Goal: Task Accomplishment & Management: Manage account settings

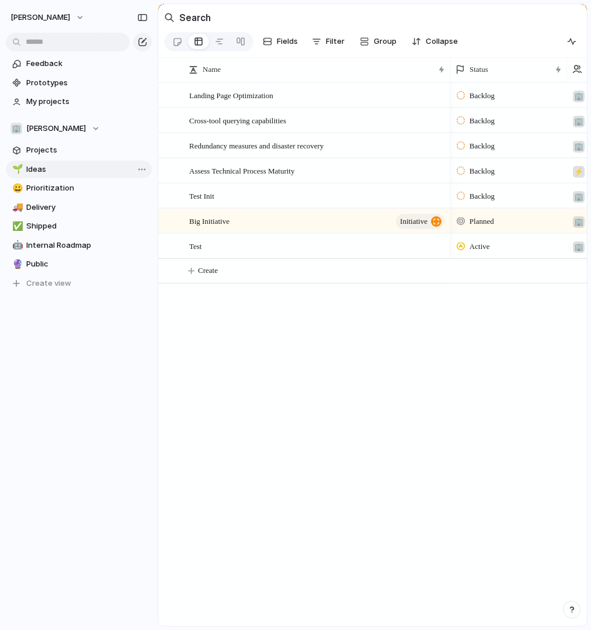
click at [74, 166] on span "Ideas" at bounding box center [87, 170] width 122 height 12
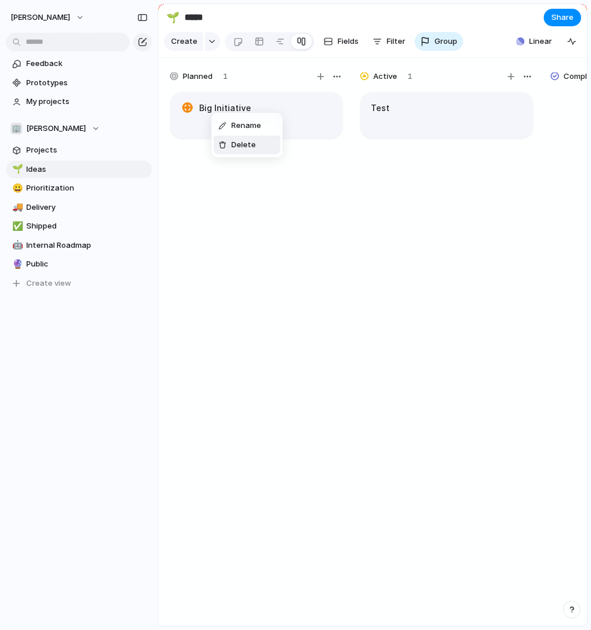
click at [233, 145] on span "Delete" at bounding box center [243, 145] width 25 height 12
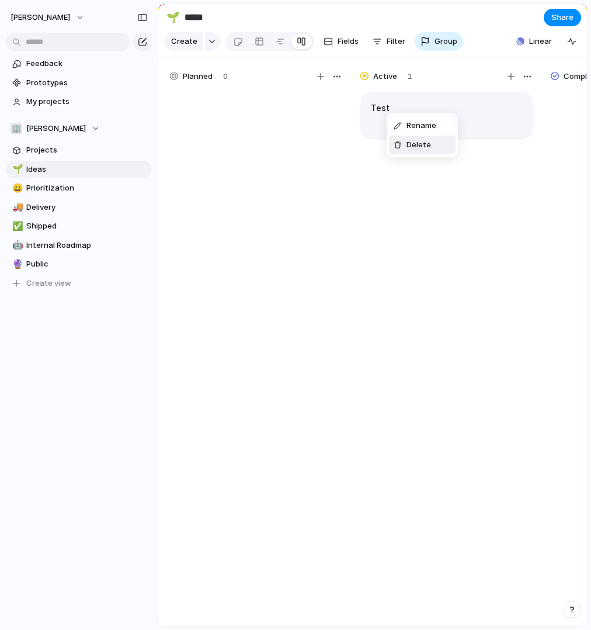
click at [404, 141] on div "Delete" at bounding box center [412, 145] width 37 height 12
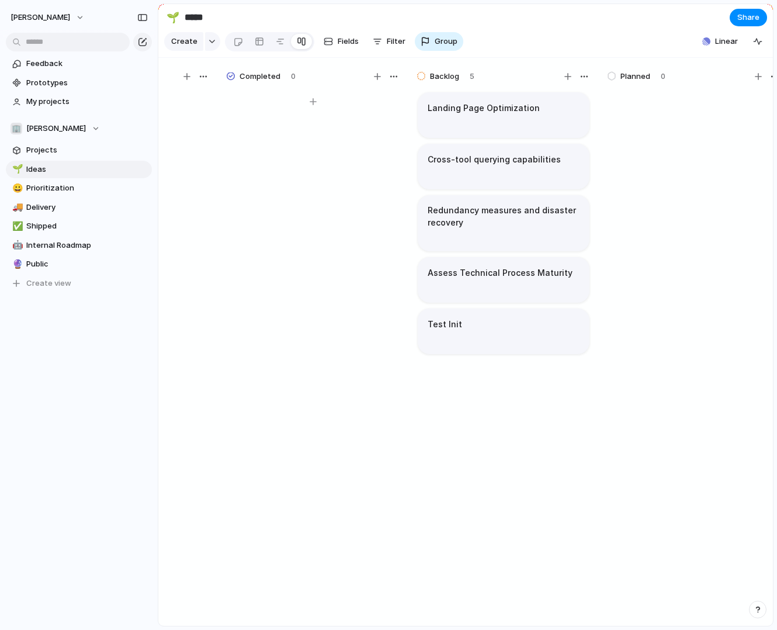
scroll to position [0, 348]
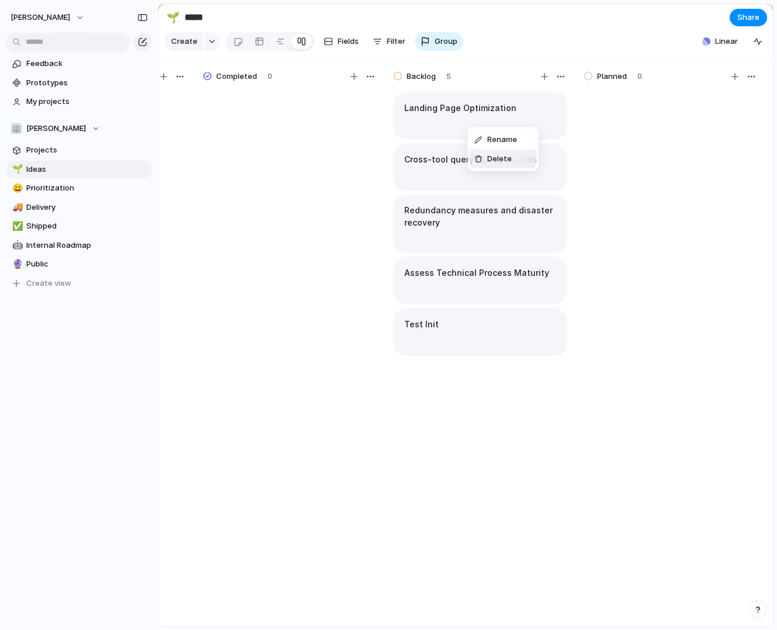
click at [491, 162] on span "Delete" at bounding box center [499, 159] width 25 height 12
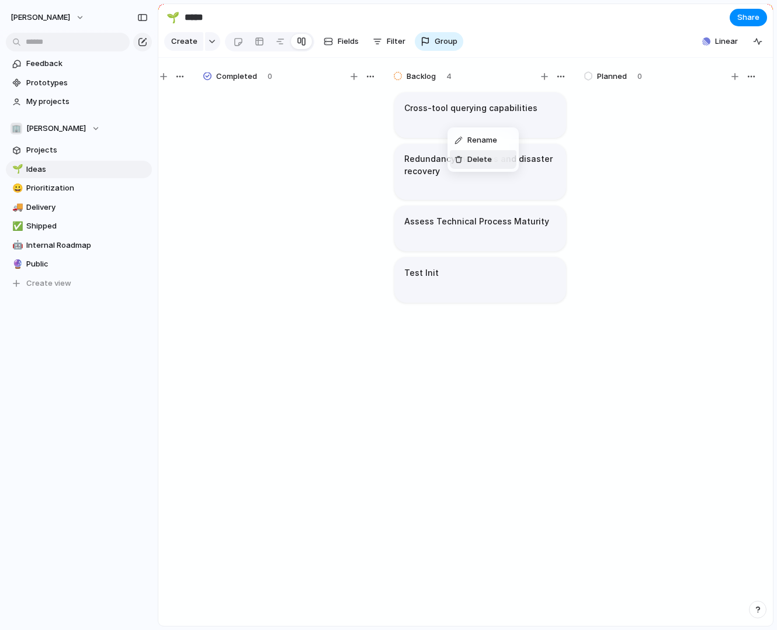
click at [472, 158] on span "Delete" at bounding box center [480, 160] width 25 height 12
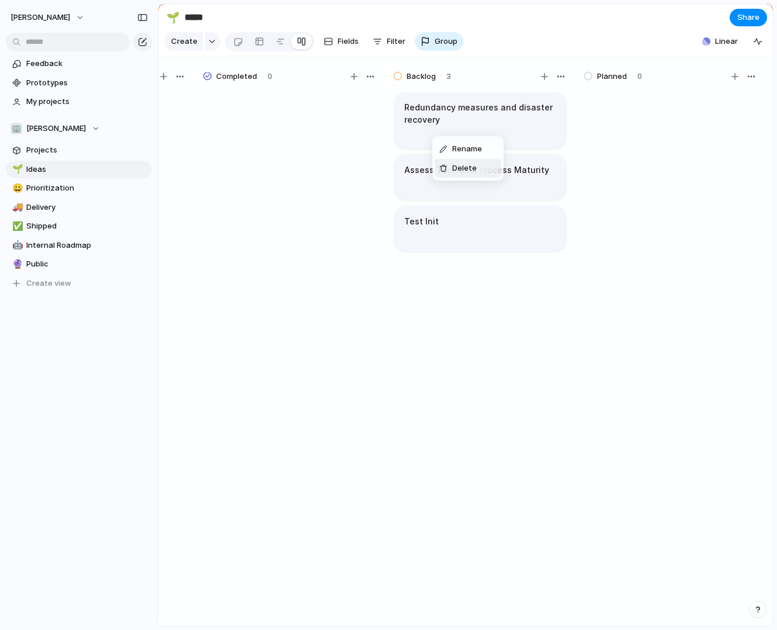
click at [456, 166] on span "Delete" at bounding box center [464, 168] width 25 height 12
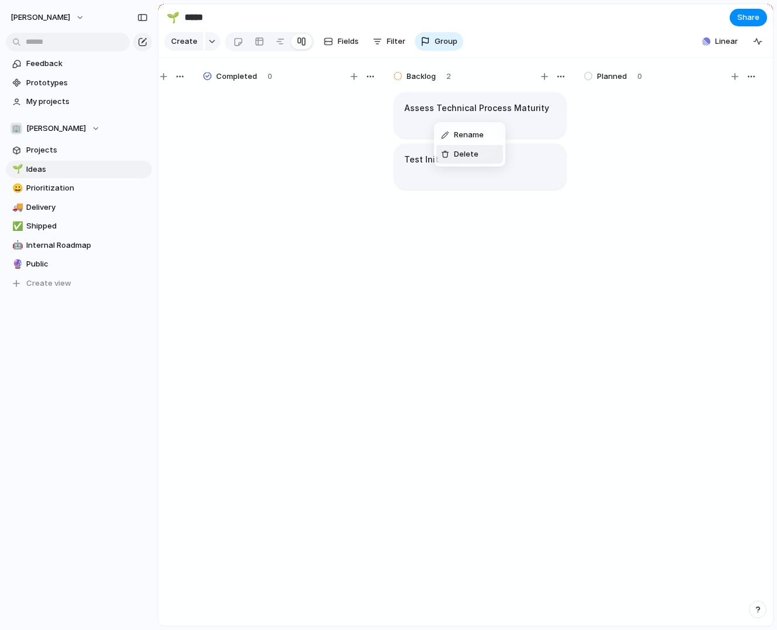
click at [463, 155] on span "Delete" at bounding box center [466, 154] width 25 height 12
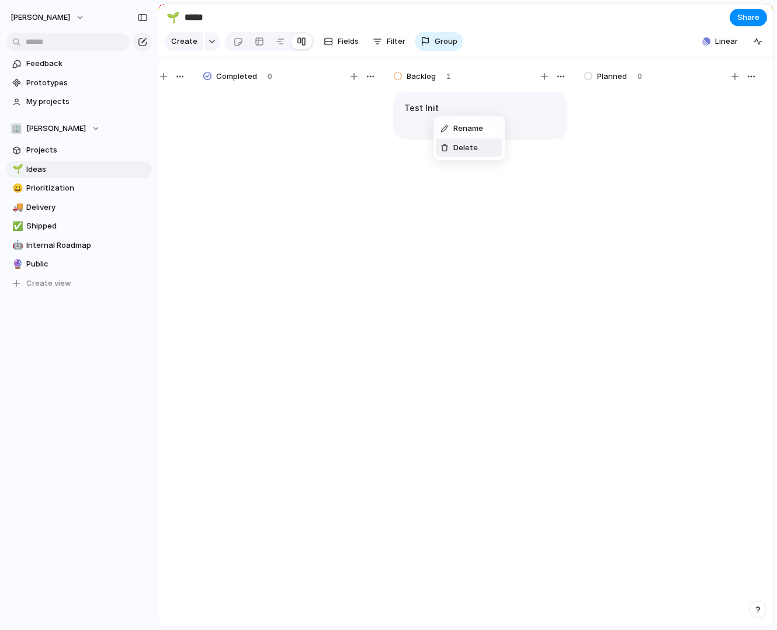
click at [459, 148] on span "Delete" at bounding box center [466, 148] width 25 height 12
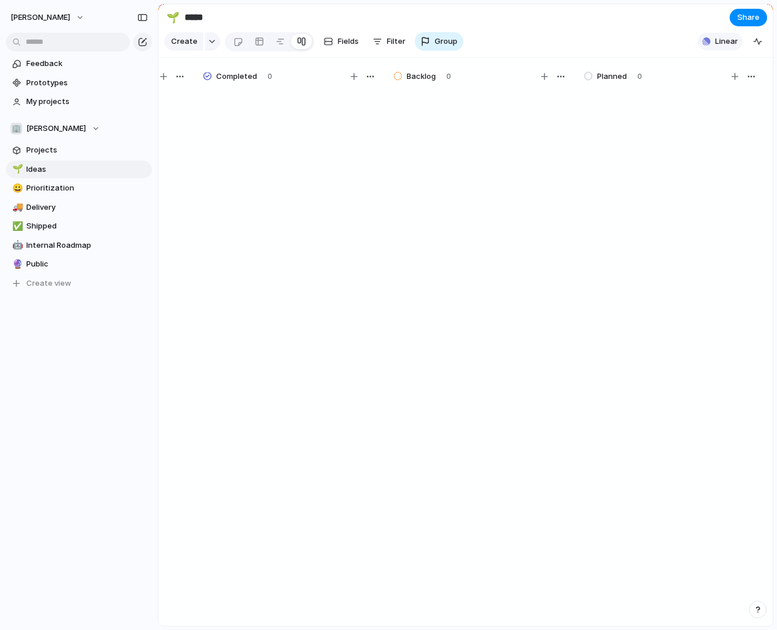
click at [591, 39] on span "Linear" at bounding box center [726, 42] width 23 height 12
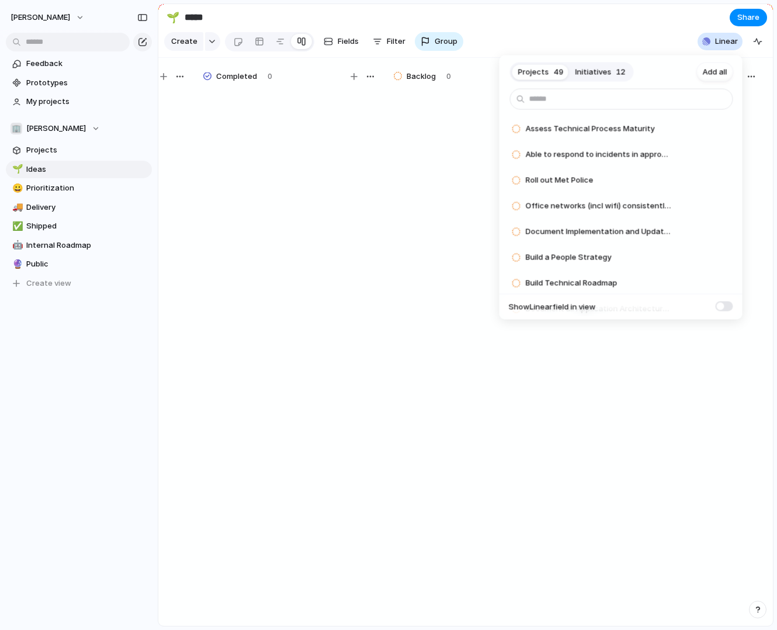
click at [591, 75] on span "Initiatives" at bounding box center [594, 72] width 36 height 12
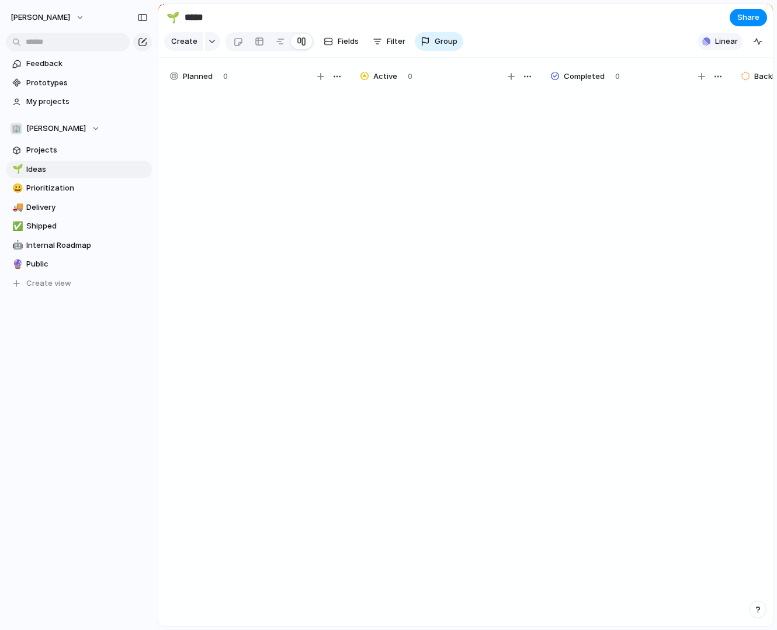
click at [731, 41] on span "Linear" at bounding box center [726, 42] width 23 height 12
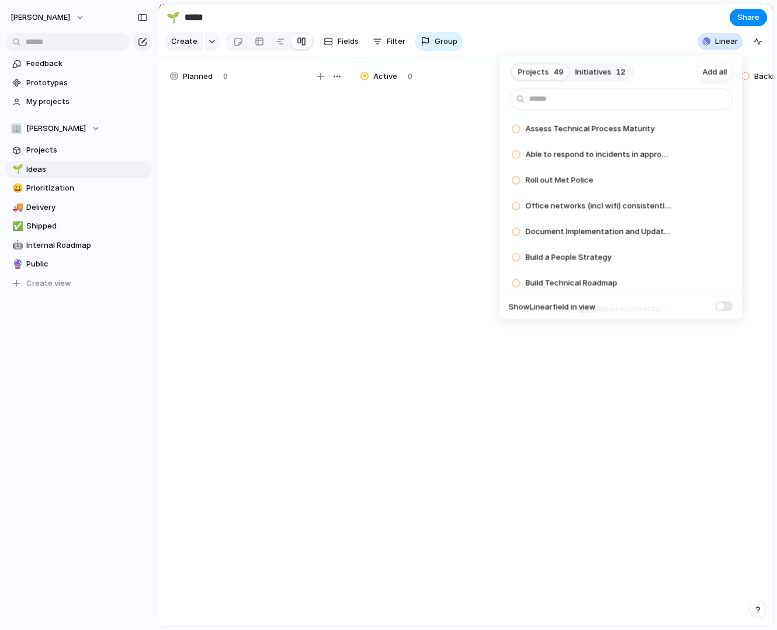
click at [588, 78] on button "Initiatives 12" at bounding box center [601, 72] width 62 height 19
click at [617, 70] on span "12" at bounding box center [621, 72] width 9 height 12
click at [691, 179] on span "Add" at bounding box center [694, 181] width 15 height 12
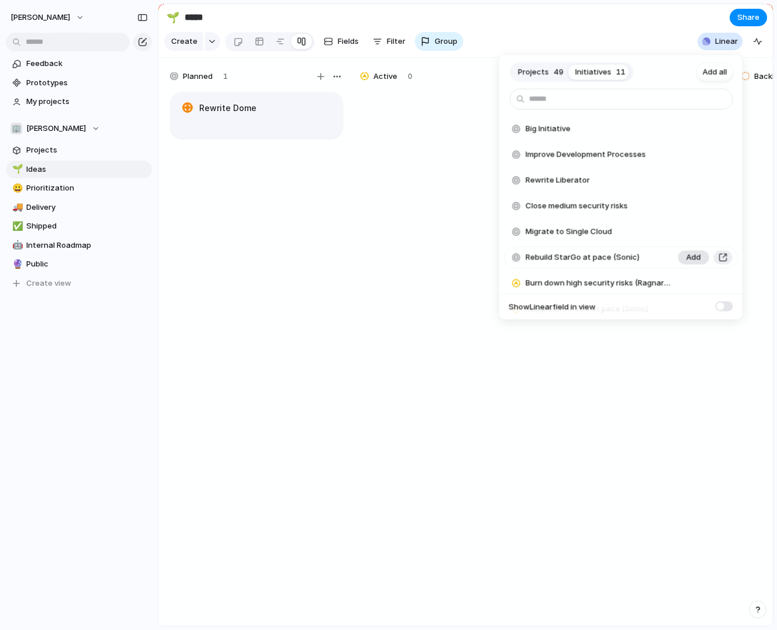
click at [694, 257] on span "Add" at bounding box center [694, 258] width 15 height 12
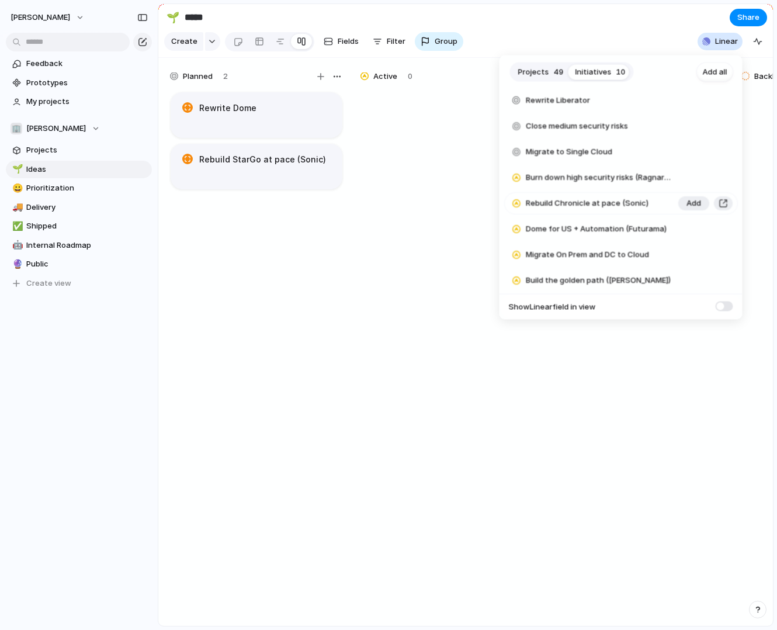
scroll to position [80, 0]
click at [690, 202] on span "Add" at bounding box center [694, 204] width 15 height 12
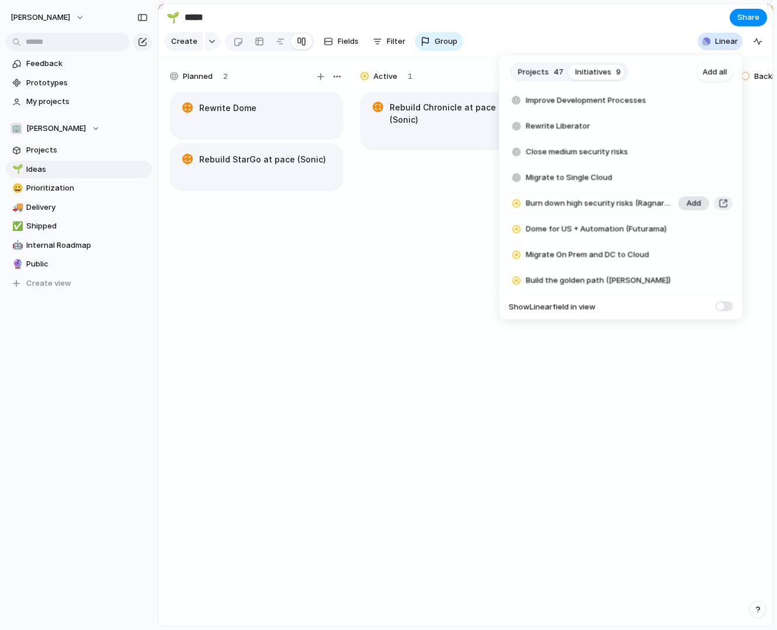
scroll to position [54, 0]
click at [691, 227] on span "Add" at bounding box center [694, 229] width 15 height 12
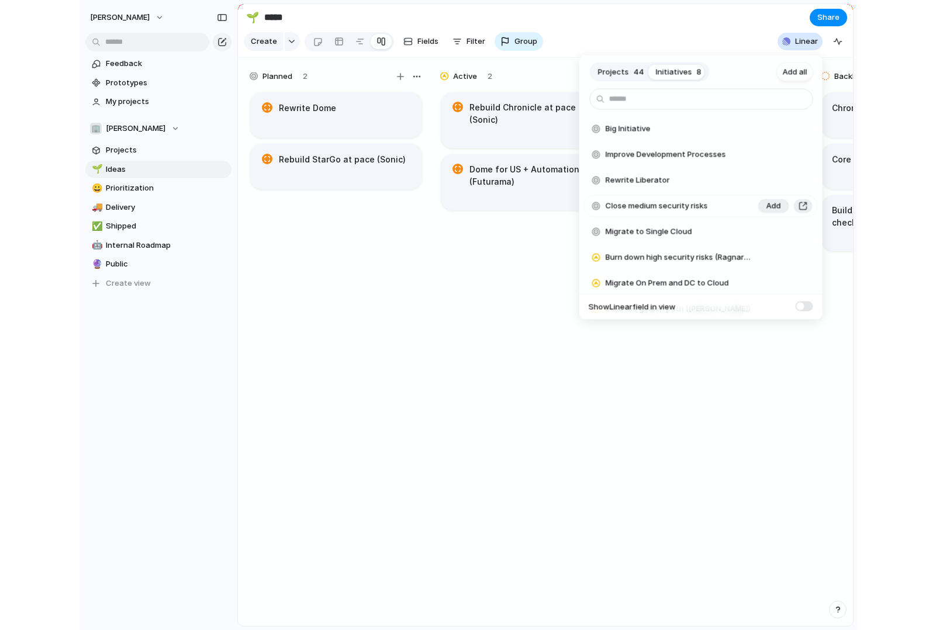
scroll to position [0, 0]
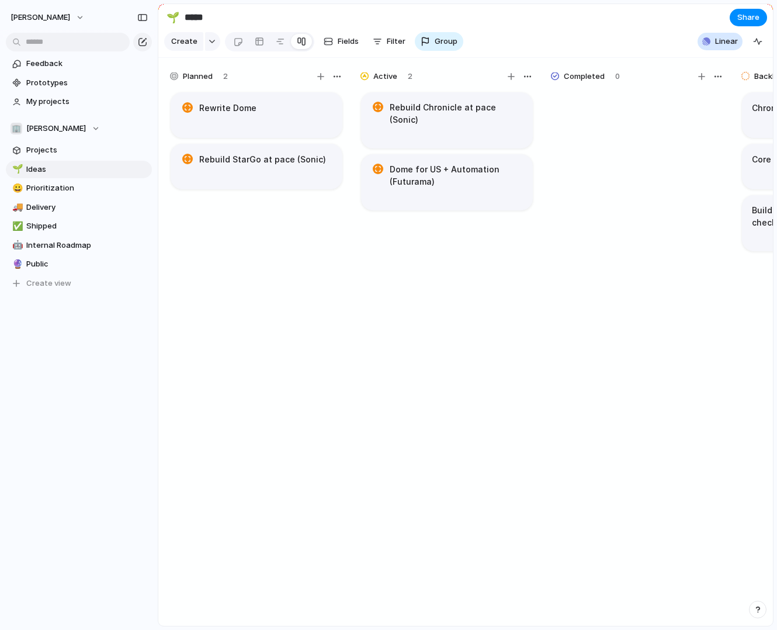
click at [440, 271] on div "Projects 44 Initiatives 8 Add all Big Initiative Add Improve Development Proces…" at bounding box center [388, 315] width 777 height 630
click at [250, 123] on article "Rewrite Dome" at bounding box center [257, 115] width 172 height 46
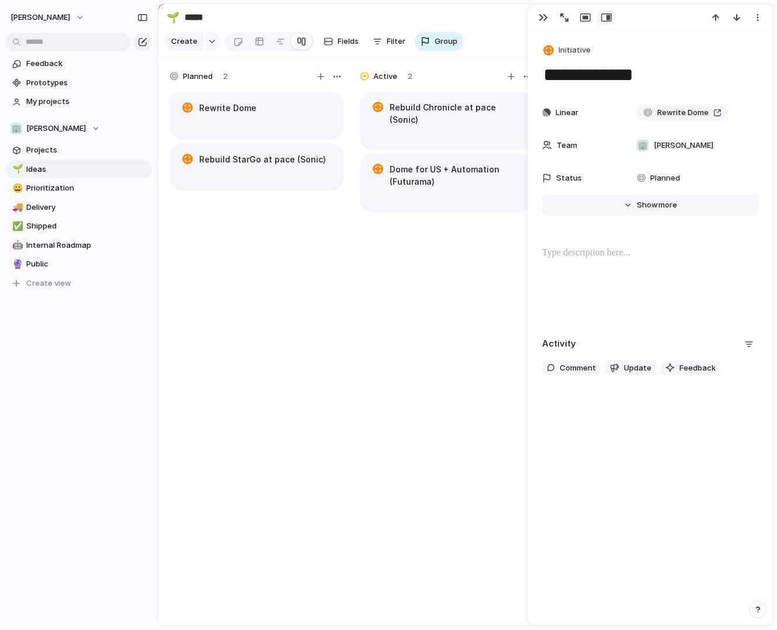
click at [651, 206] on span "Show" at bounding box center [647, 205] width 21 height 12
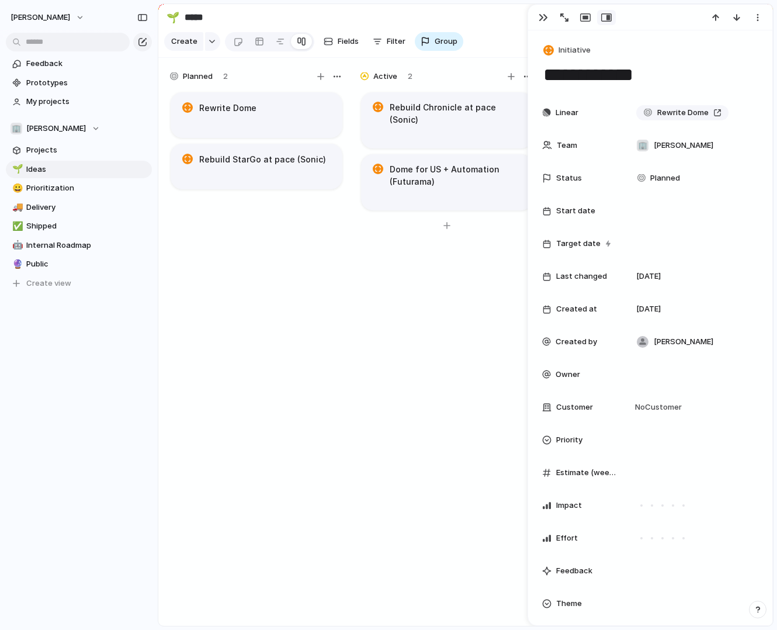
click at [449, 286] on div "Rebuild Chronicle at pace (Sonic) Dome for US + Automation (Futurama)" at bounding box center [446, 364] width 175 height 546
click at [542, 24] on button "button" at bounding box center [543, 17] width 19 height 15
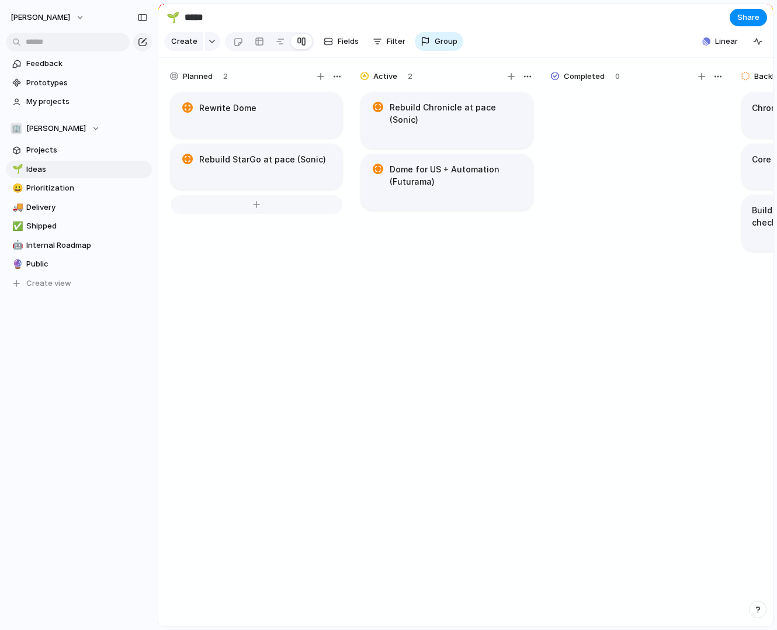
click at [248, 202] on div at bounding box center [257, 204] width 172 height 19
type textarea "**********"
click at [264, 288] on div "Rewrite Dome Rebuild StarGo at pace (Sonic) Build Core App Platform" at bounding box center [256, 364] width 175 height 546
click at [254, 251] on div at bounding box center [257, 256] width 172 height 19
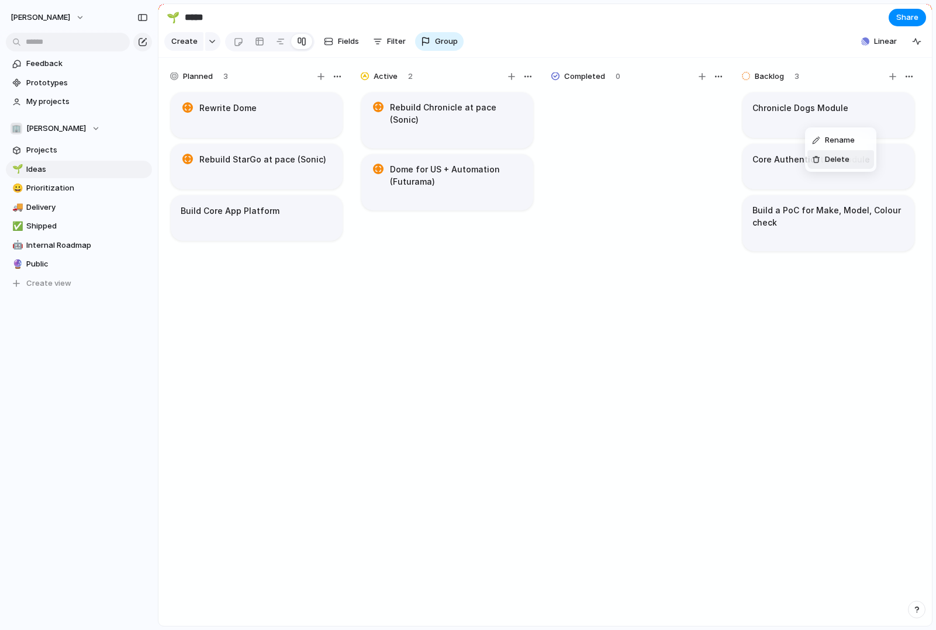
click at [777, 160] on div at bounding box center [816, 159] width 8 height 8
click at [777, 159] on div at bounding box center [811, 161] width 8 height 8
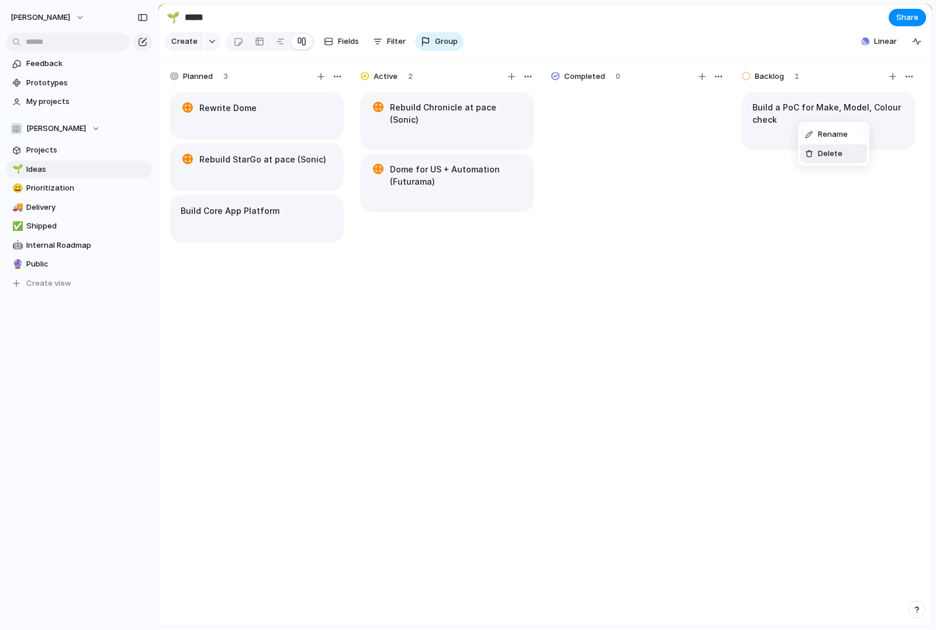
click at [777, 153] on div at bounding box center [809, 154] width 8 height 8
drag, startPoint x: 771, startPoint y: 86, endPoint x: 700, endPoint y: 88, distance: 70.7
click at [700, 88] on div "Planned 3 Rewrite Dome Rebuild StarGo at pace (Sonic) Build Core App Platform A…" at bounding box center [923, 345] width 1530 height 575
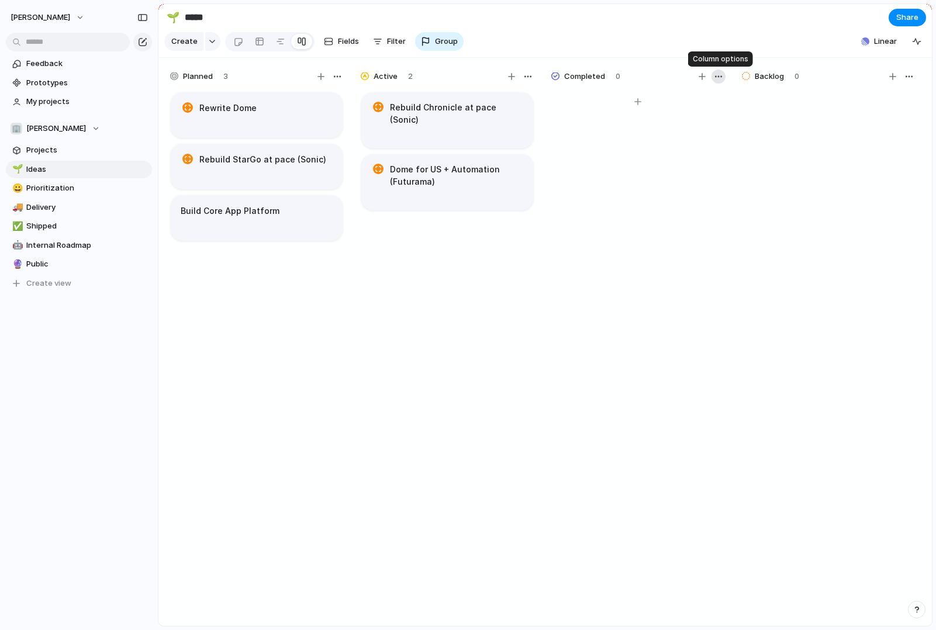
click at [720, 79] on div "button" at bounding box center [718, 76] width 9 height 9
click at [689, 169] on div "Change color" at bounding box center [468, 315] width 936 height 630
drag, startPoint x: 894, startPoint y: 79, endPoint x: 883, endPoint y: 127, distance: 49.2
click at [777, 127] on div "Backlog 0" at bounding box center [828, 350] width 185 height 573
click at [777, 77] on div "button" at bounding box center [908, 76] width 9 height 9
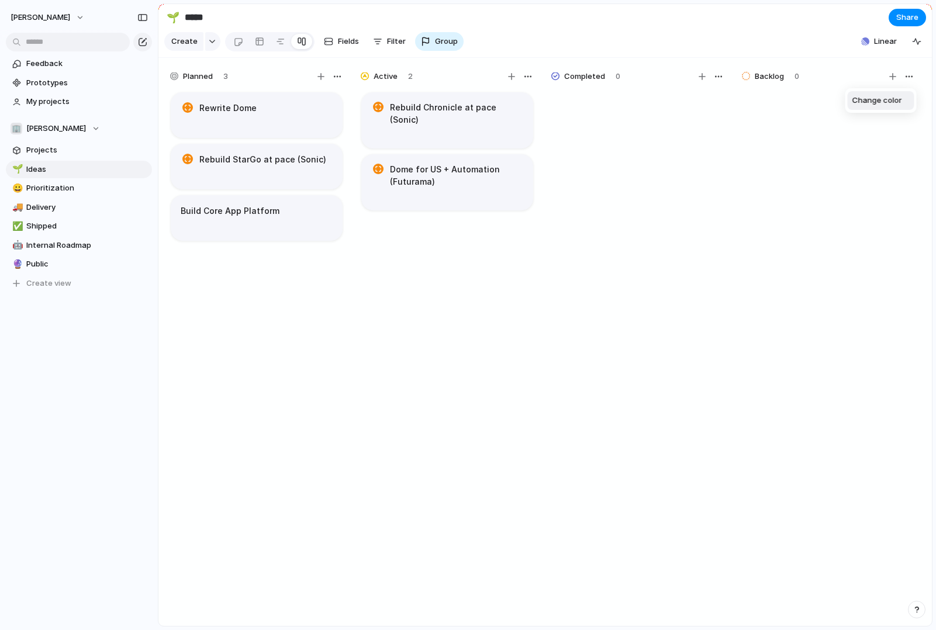
click at [777, 154] on div "Change color" at bounding box center [468, 315] width 936 height 630
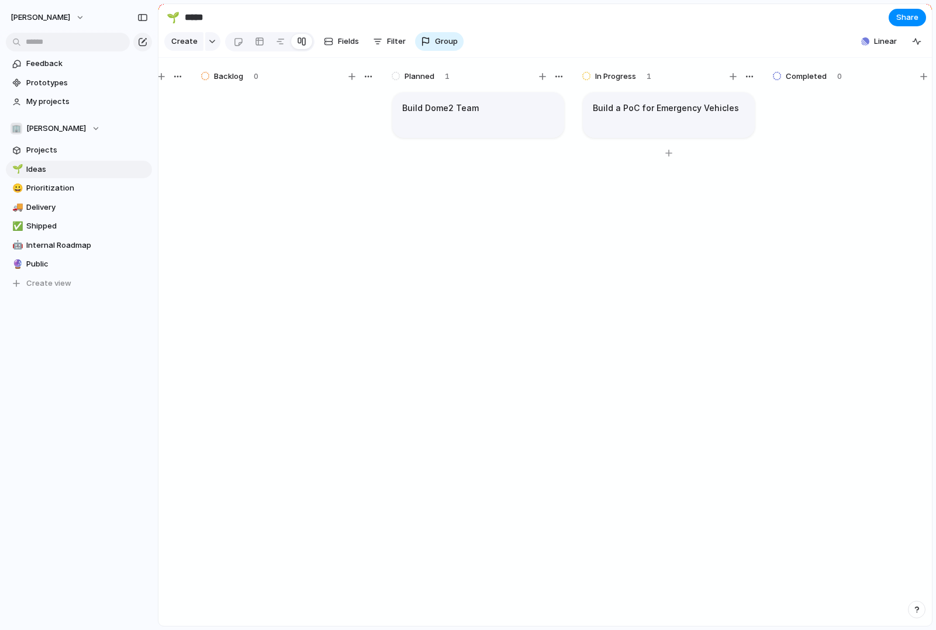
scroll to position [0, 541]
click at [676, 170] on div "Delete" at bounding box center [683, 167] width 37 height 12
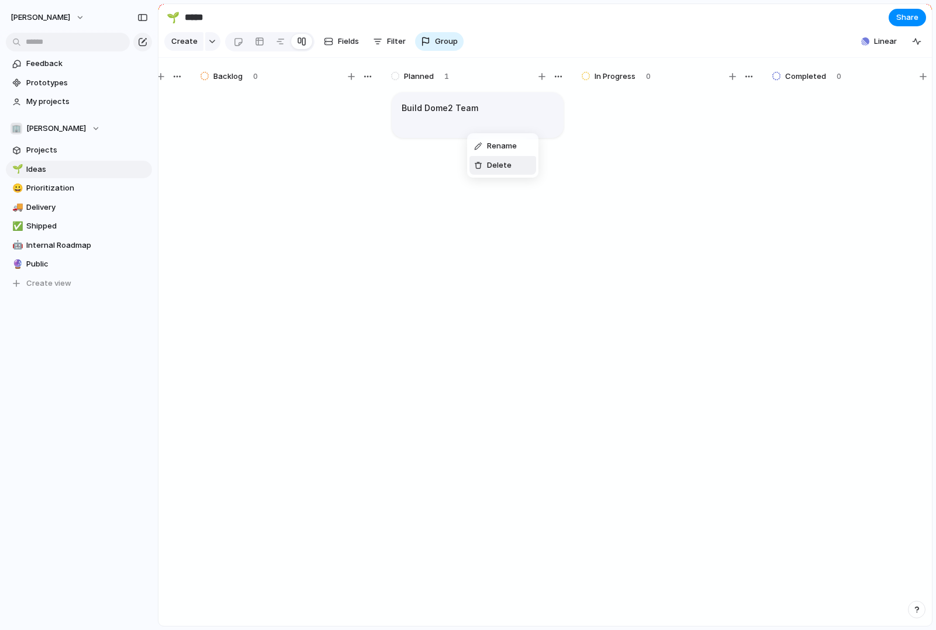
click at [492, 162] on span "Delete" at bounding box center [499, 166] width 25 height 12
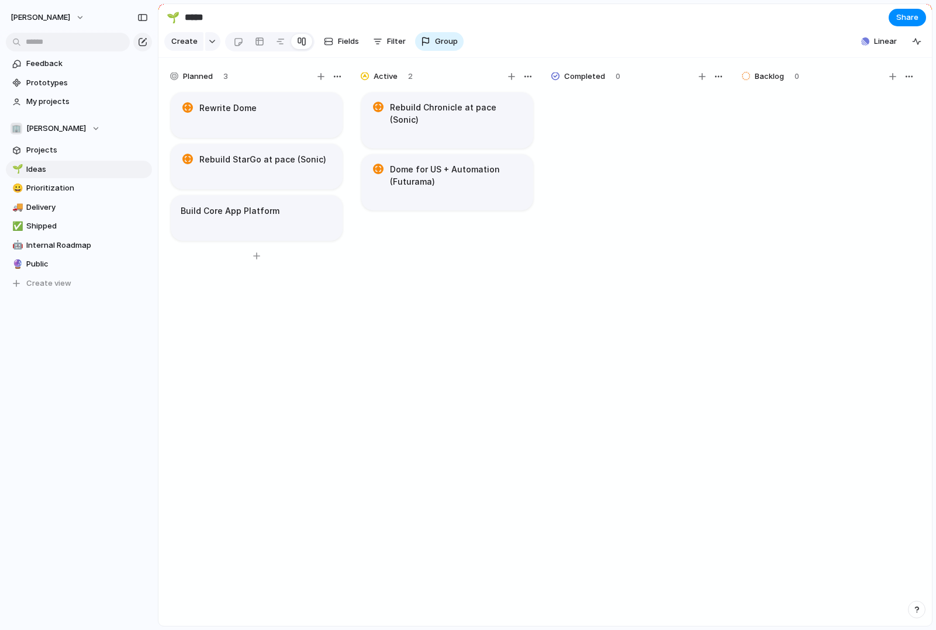
scroll to position [0, 0]
click at [198, 217] on article "Build Core App Platform" at bounding box center [257, 218] width 172 height 46
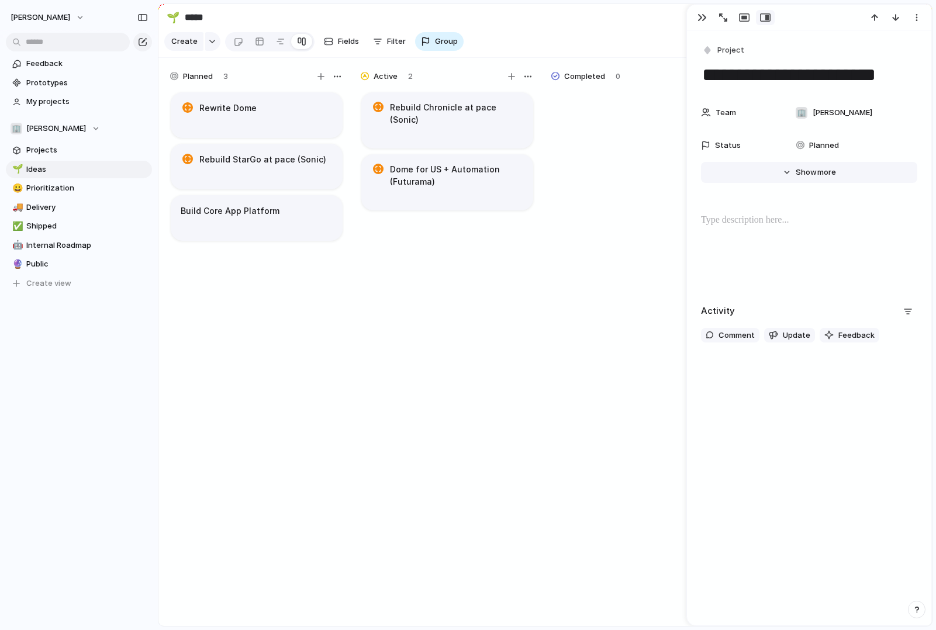
click at [777, 167] on span "Show" at bounding box center [805, 173] width 21 height 12
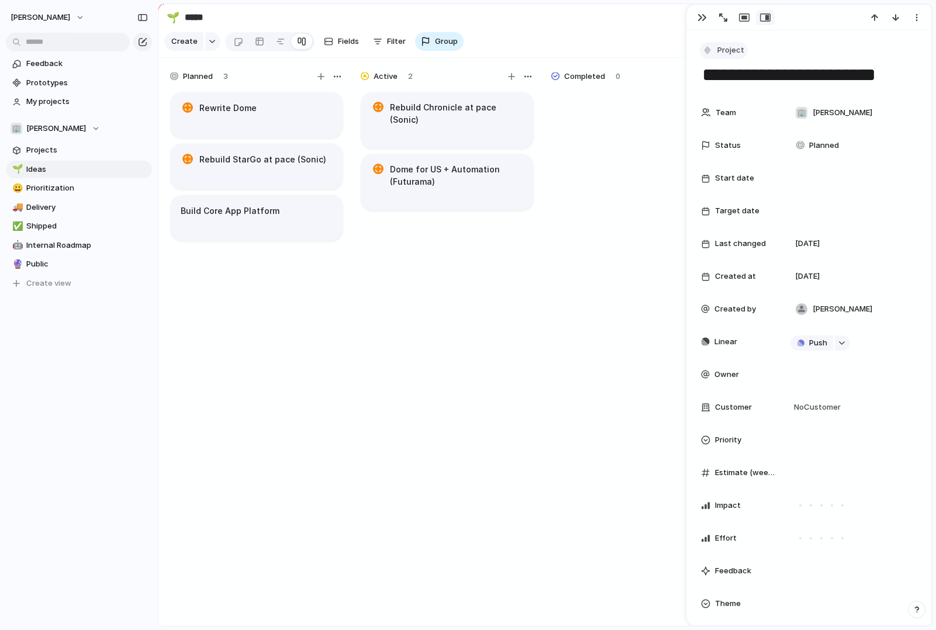
click at [722, 53] on span "Project" at bounding box center [730, 50] width 27 height 12
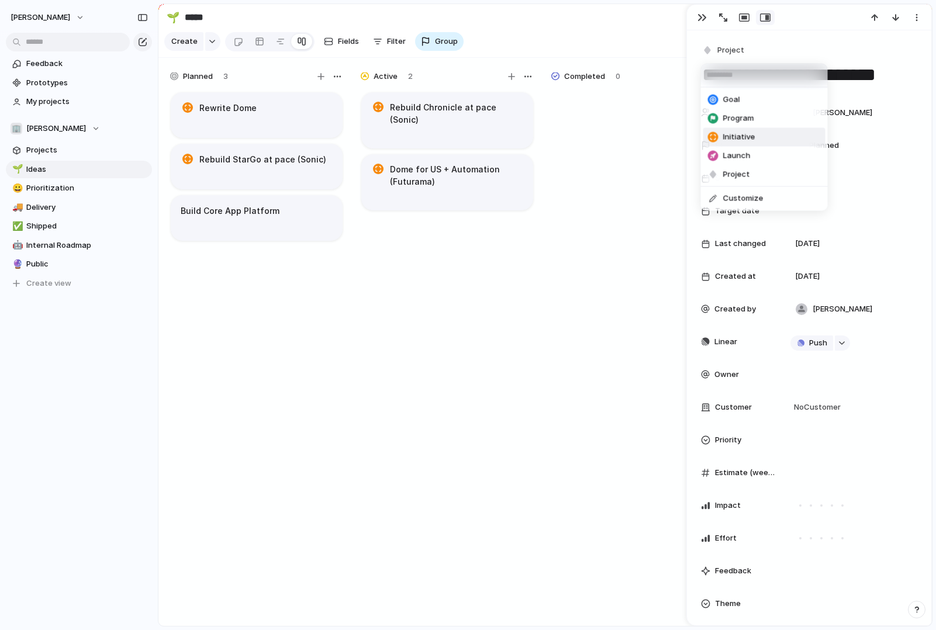
click at [734, 136] on span "Initiative" at bounding box center [739, 138] width 32 height 12
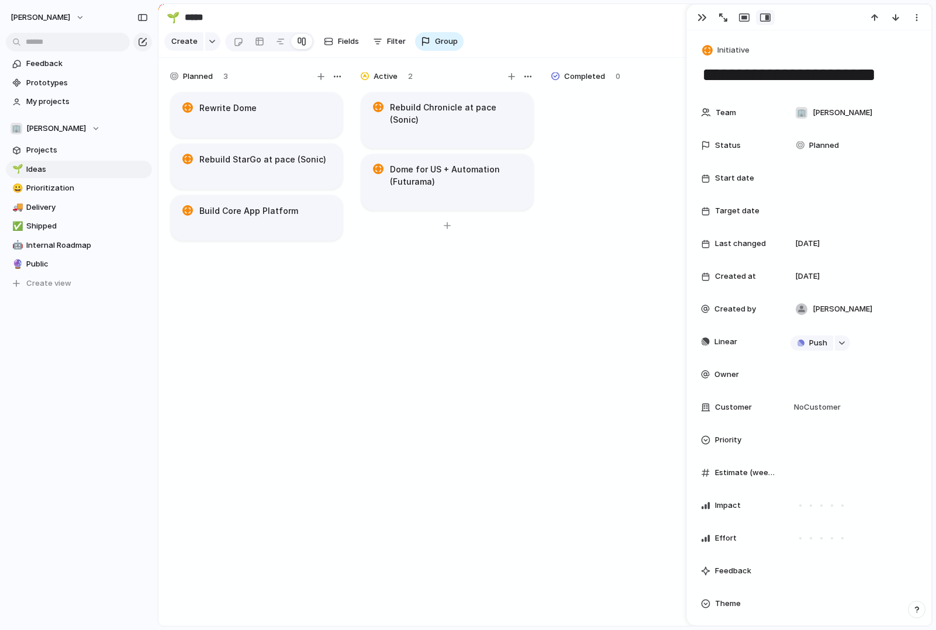
click at [503, 264] on div "Rebuild Chronicle at pace (Sonic) Dome for US + Automation (Futurama)" at bounding box center [446, 364] width 175 height 546
click at [703, 16] on div "button" at bounding box center [701, 17] width 9 height 9
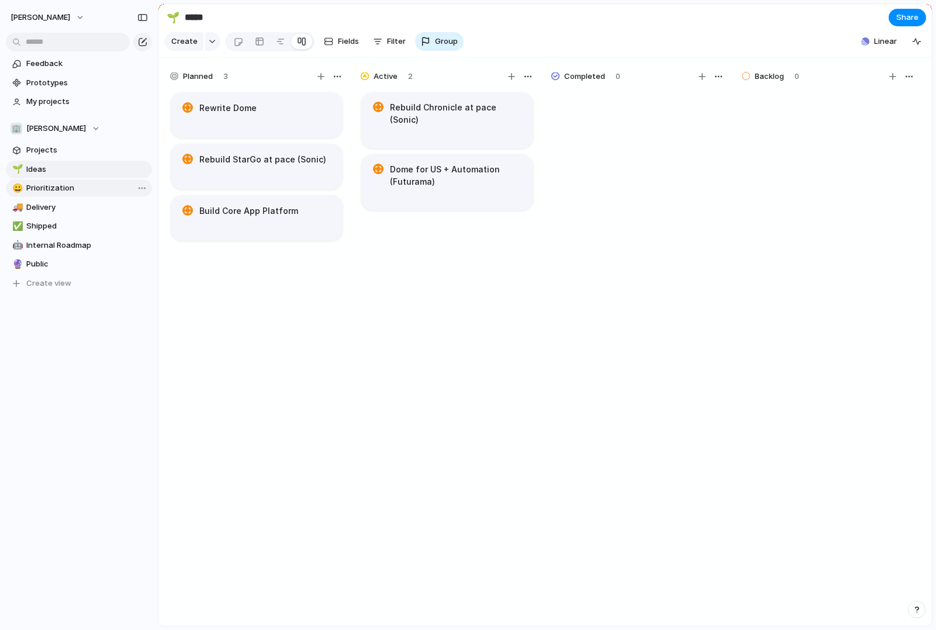
click at [94, 184] on span "Prioritization" at bounding box center [87, 188] width 122 height 12
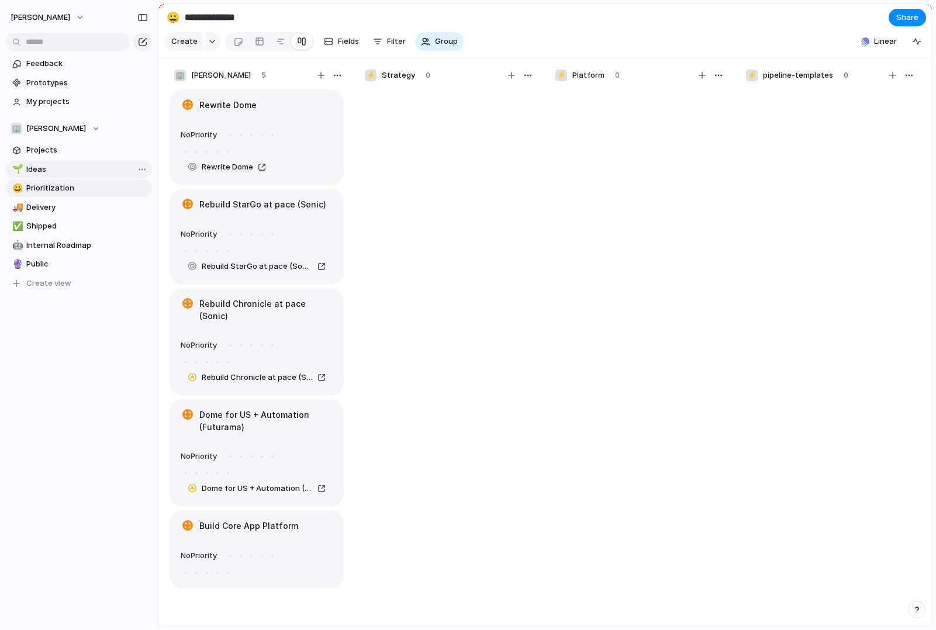
click at [81, 169] on span "Ideas" at bounding box center [87, 170] width 122 height 12
type input "*****"
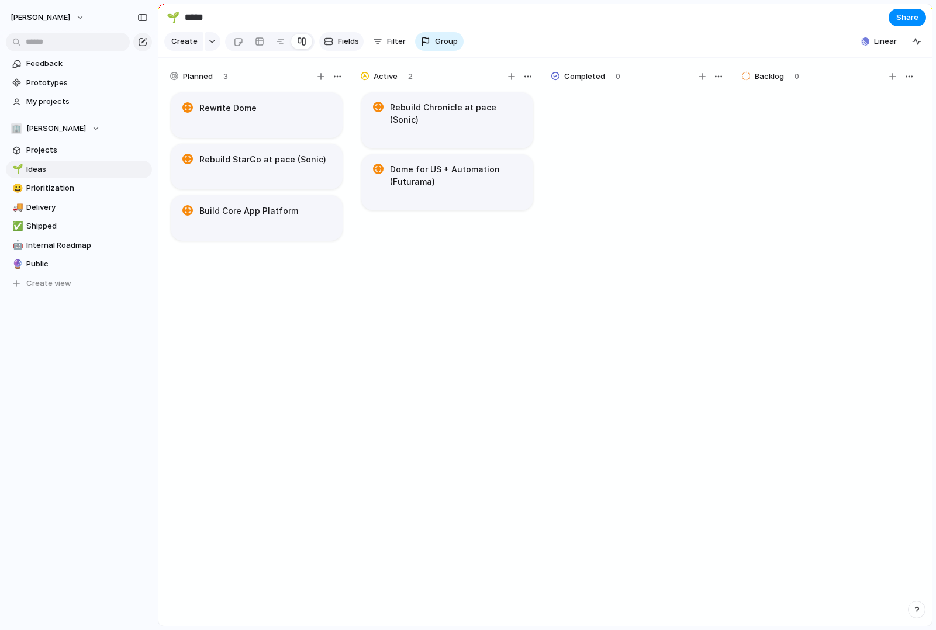
click at [350, 45] on span "Fields" at bounding box center [348, 42] width 21 height 12
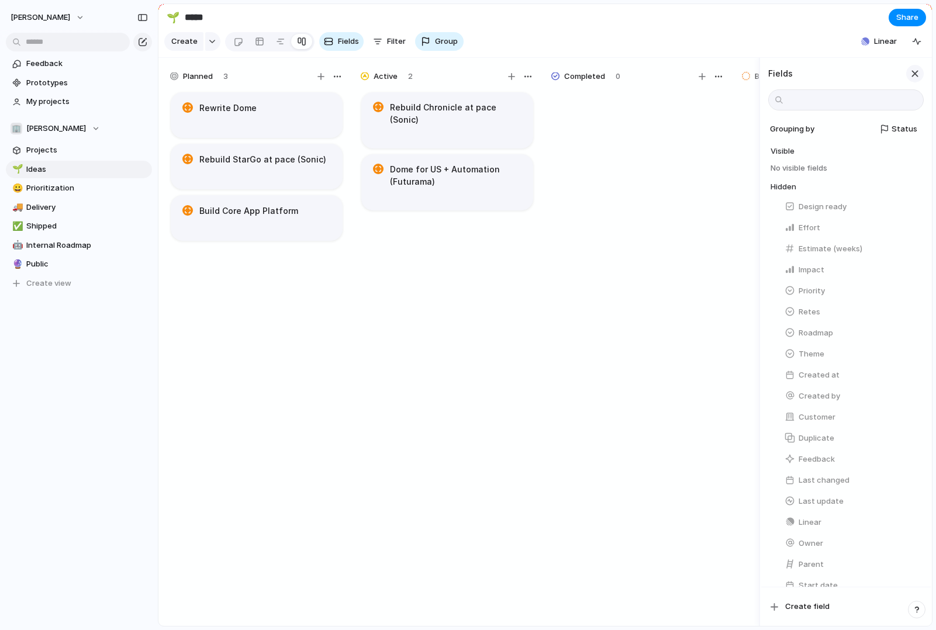
click at [777, 72] on div "button" at bounding box center [914, 73] width 13 height 13
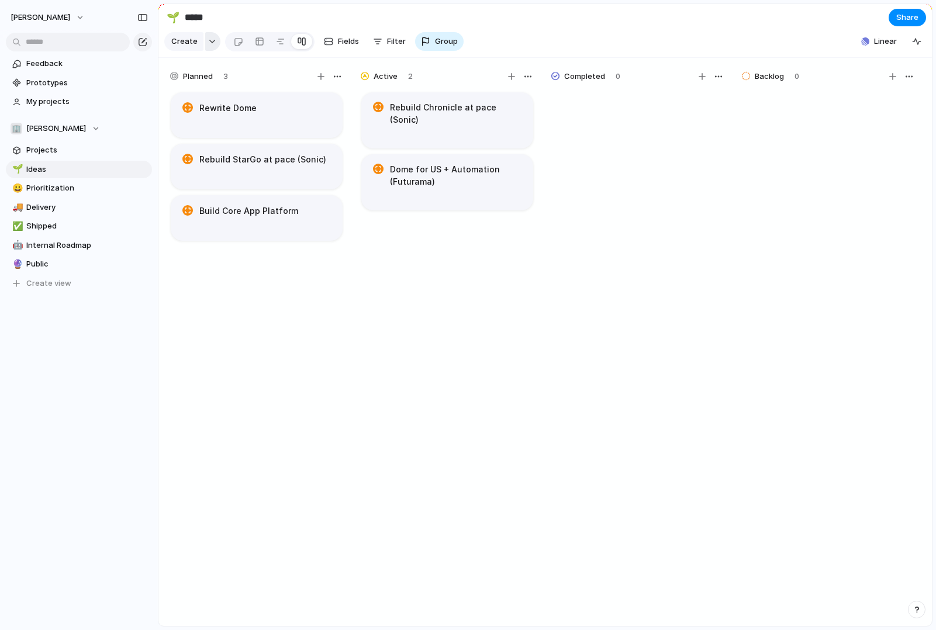
click at [216, 41] on button "button" at bounding box center [212, 41] width 15 height 19
click at [208, 124] on span "Initiative" at bounding box center [203, 130] width 32 height 12
type textarea "**********"
click at [320, 390] on div "**********" at bounding box center [256, 364] width 175 height 546
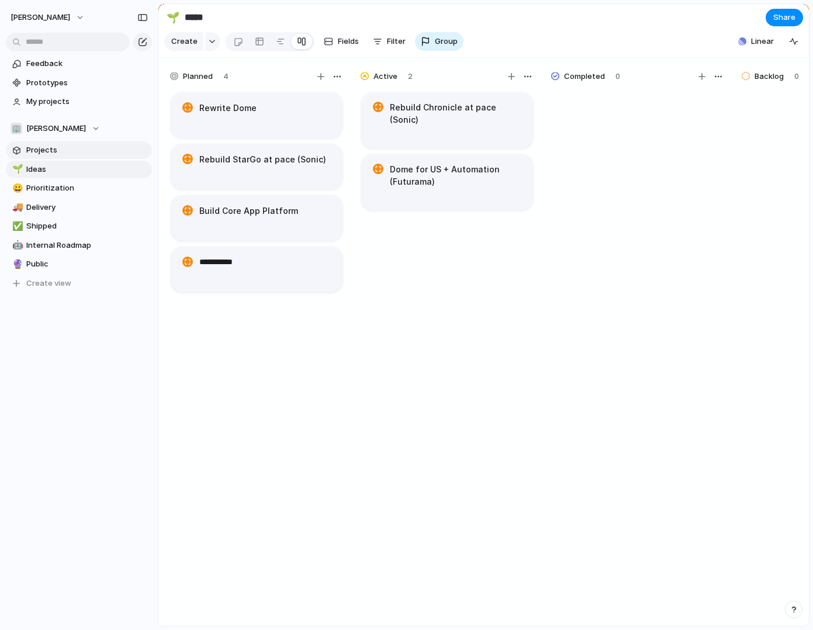
click at [70, 153] on span "Projects" at bounding box center [87, 150] width 122 height 12
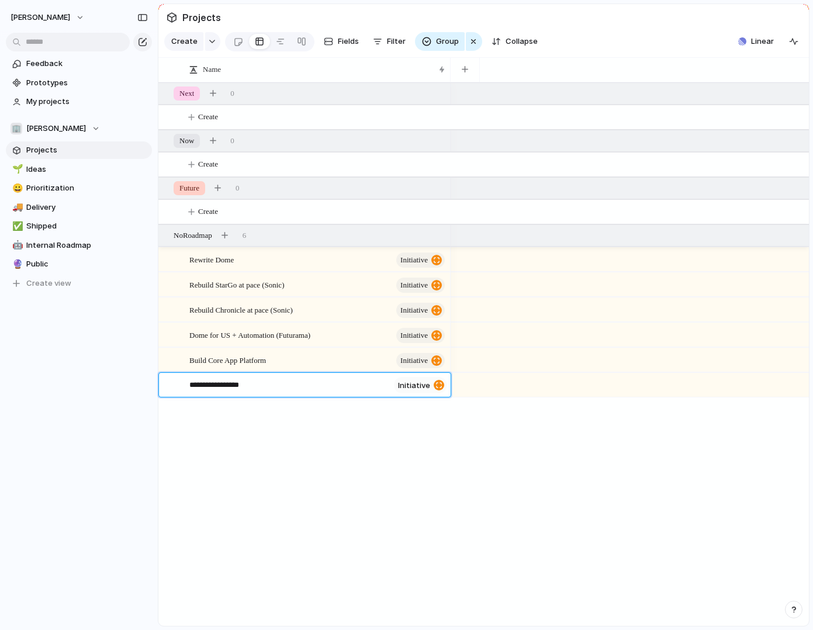
type textarea "**********"
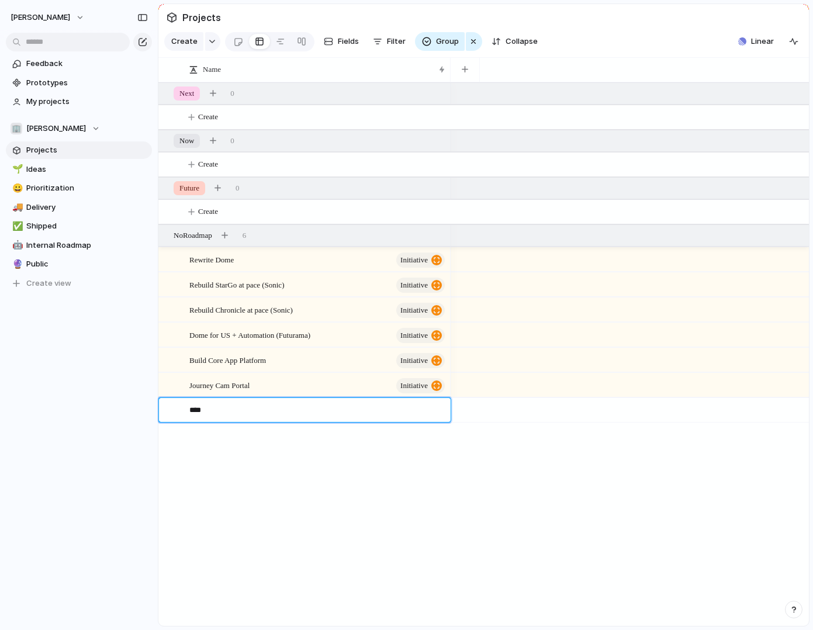
type textarea "*****"
click at [436, 410] on div at bounding box center [436, 410] width 20 height 15
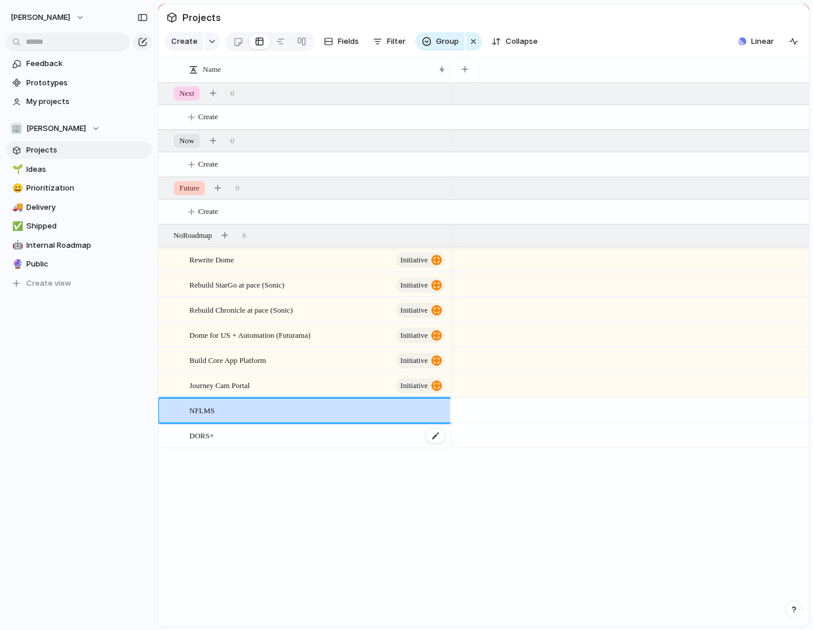
click at [260, 430] on div "DORS+" at bounding box center [317, 436] width 257 height 24
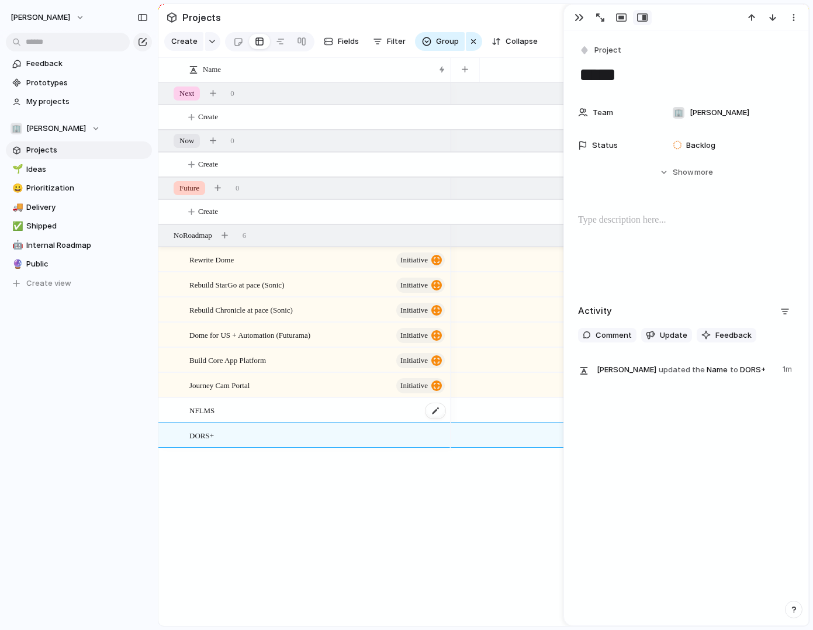
click at [261, 414] on div "NFLMS" at bounding box center [317, 411] width 257 height 24
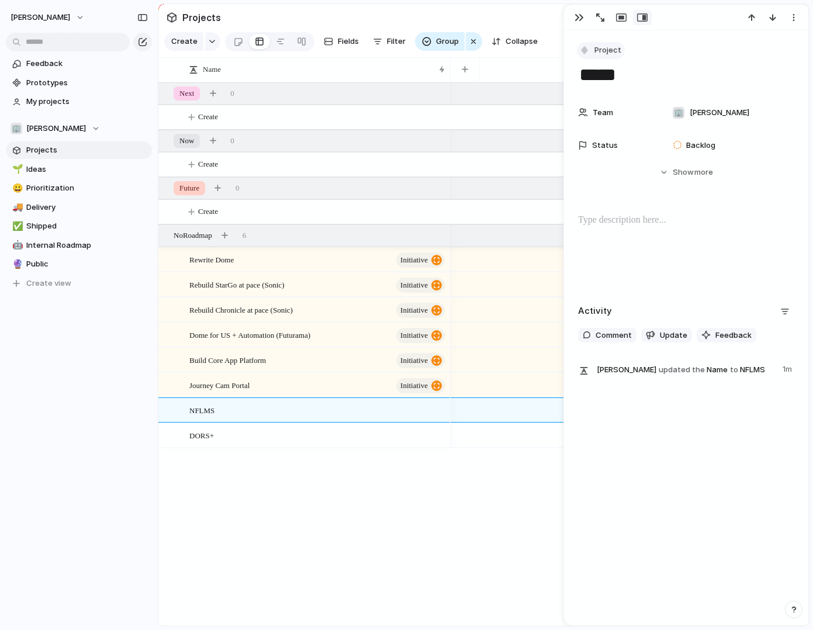
click at [589, 50] on div "button" at bounding box center [584, 50] width 11 height 11
click at [601, 134] on span "Initiative" at bounding box center [616, 138] width 32 height 12
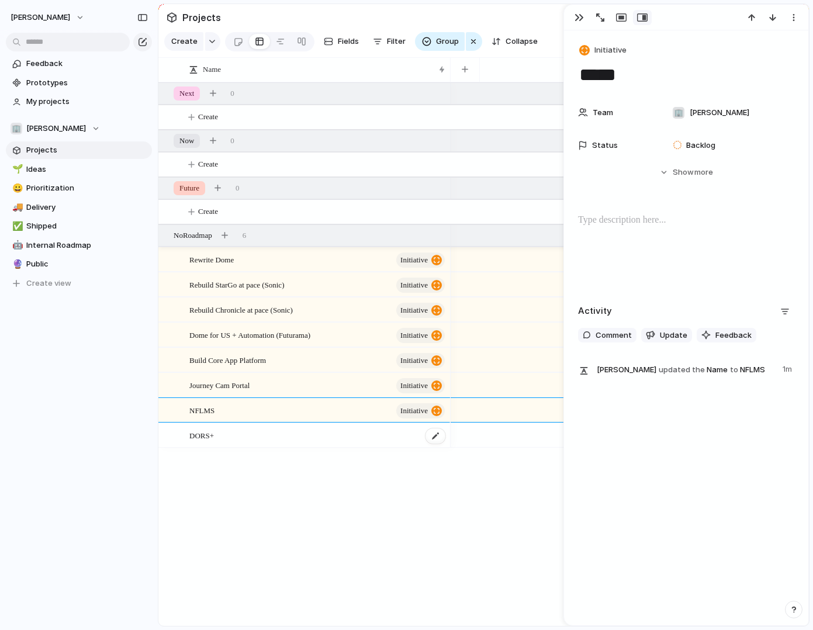
click at [222, 432] on div "DORS+" at bounding box center [317, 436] width 257 height 24
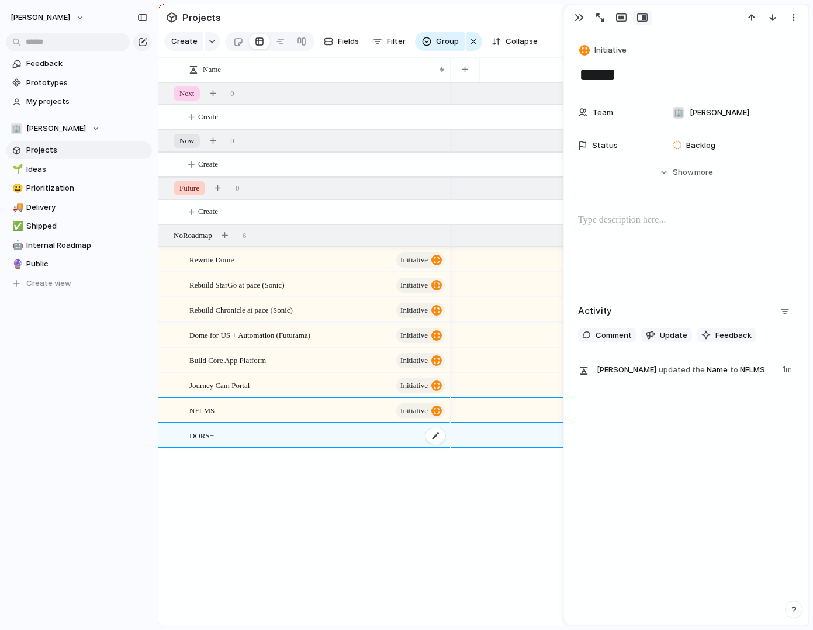
type textarea "*****"
click at [617, 54] on span "Project" at bounding box center [607, 50] width 27 height 12
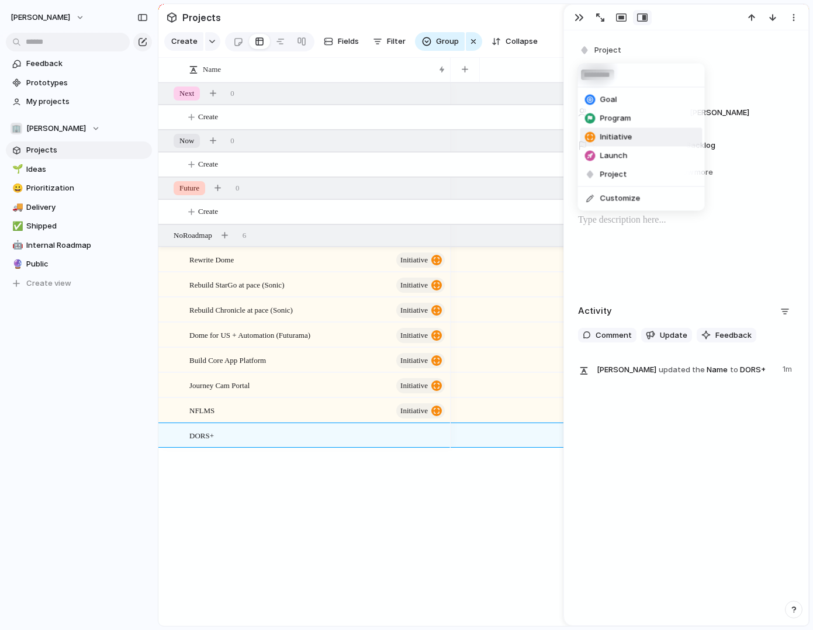
click at [608, 134] on span "Initiative" at bounding box center [616, 138] width 32 height 12
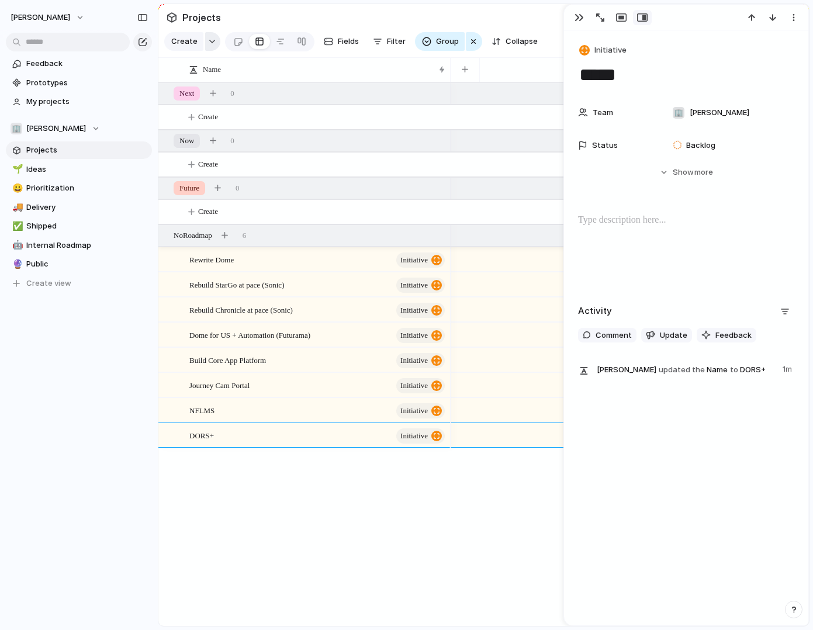
click at [210, 43] on div "button" at bounding box center [212, 41] width 8 height 5
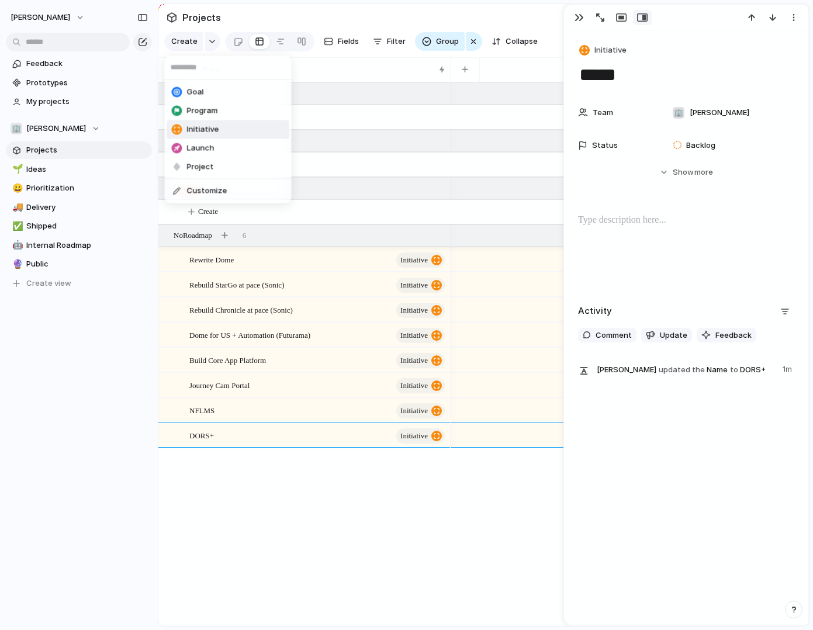
click at [211, 129] on span "Initiative" at bounding box center [203, 130] width 32 height 12
